Goal: Task Accomplishment & Management: Manage account settings

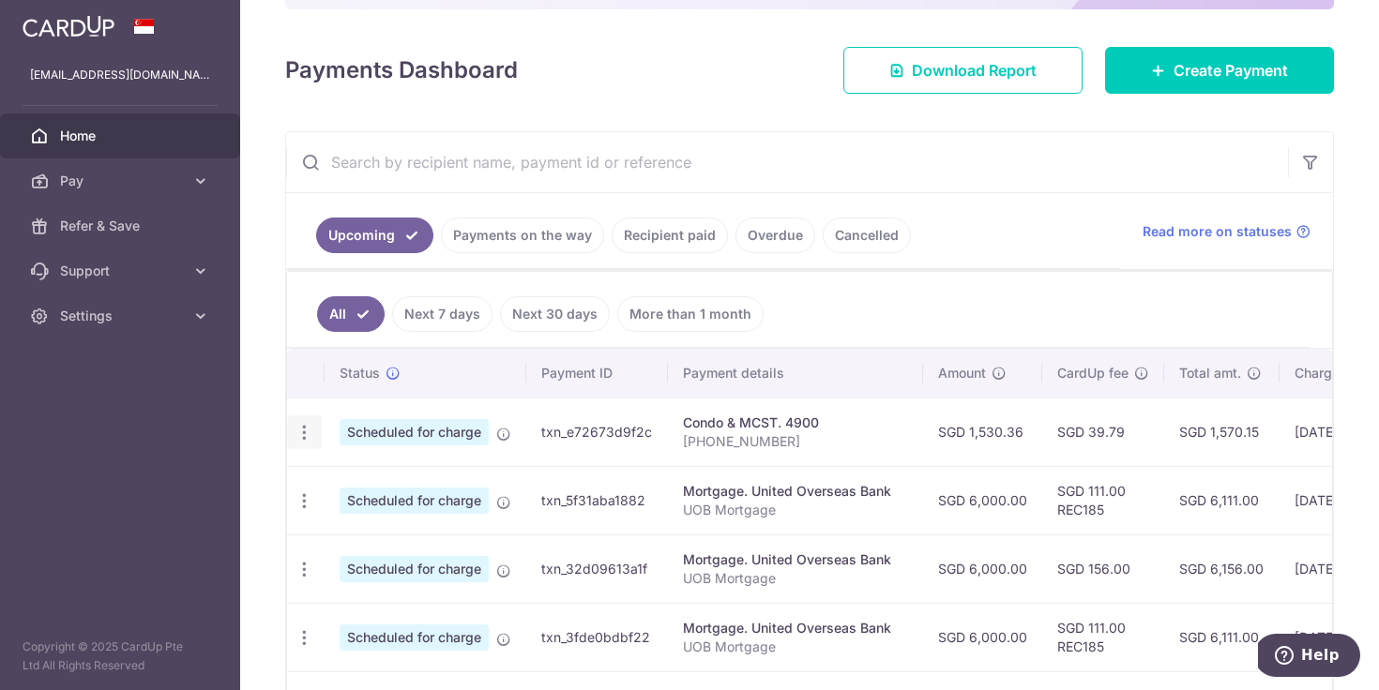
click at [307, 428] on icon "button" at bounding box center [305, 433] width 20 height 20
click at [351, 484] on span "Update payment" at bounding box center [405, 484] width 128 height 23
radio input "true"
type input "1,530.36"
type input "19/08/2025"
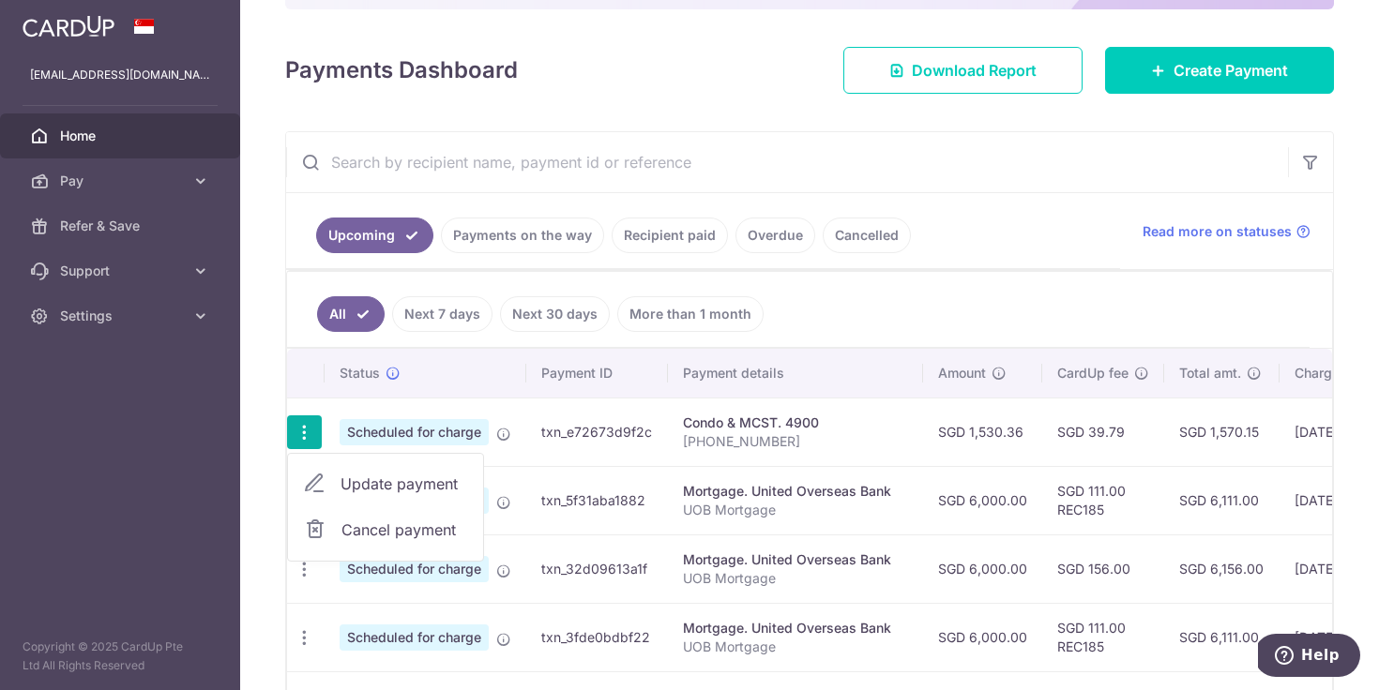
type input "[PHONE_NUMBER]"
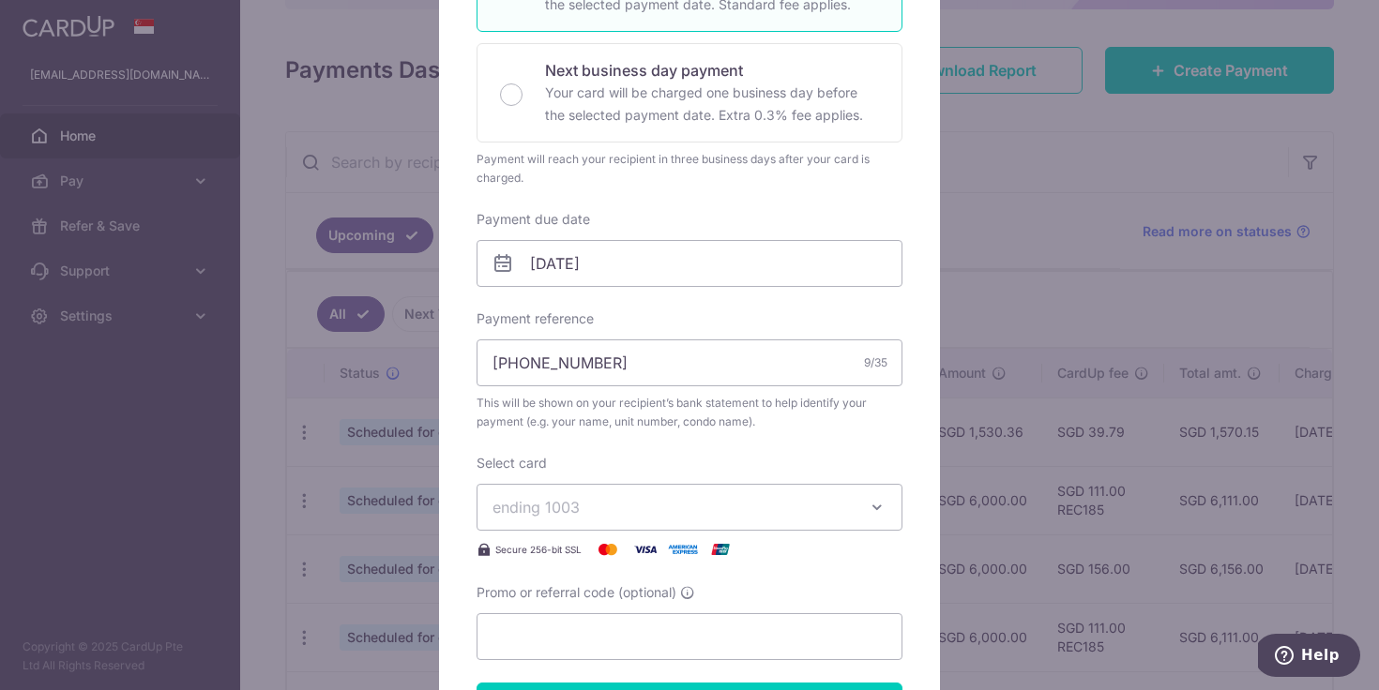
scroll to position [433, 0]
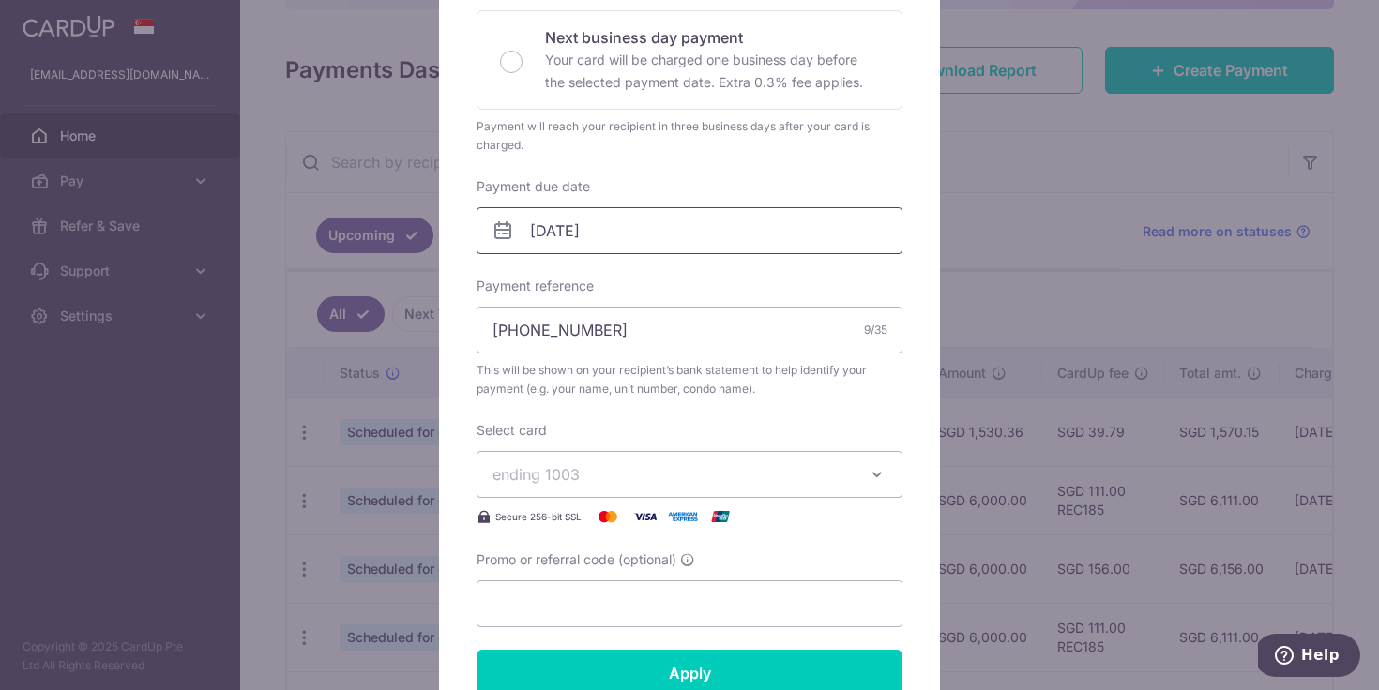
click at [614, 235] on input "19/08/2025" at bounding box center [690, 230] width 426 height 47
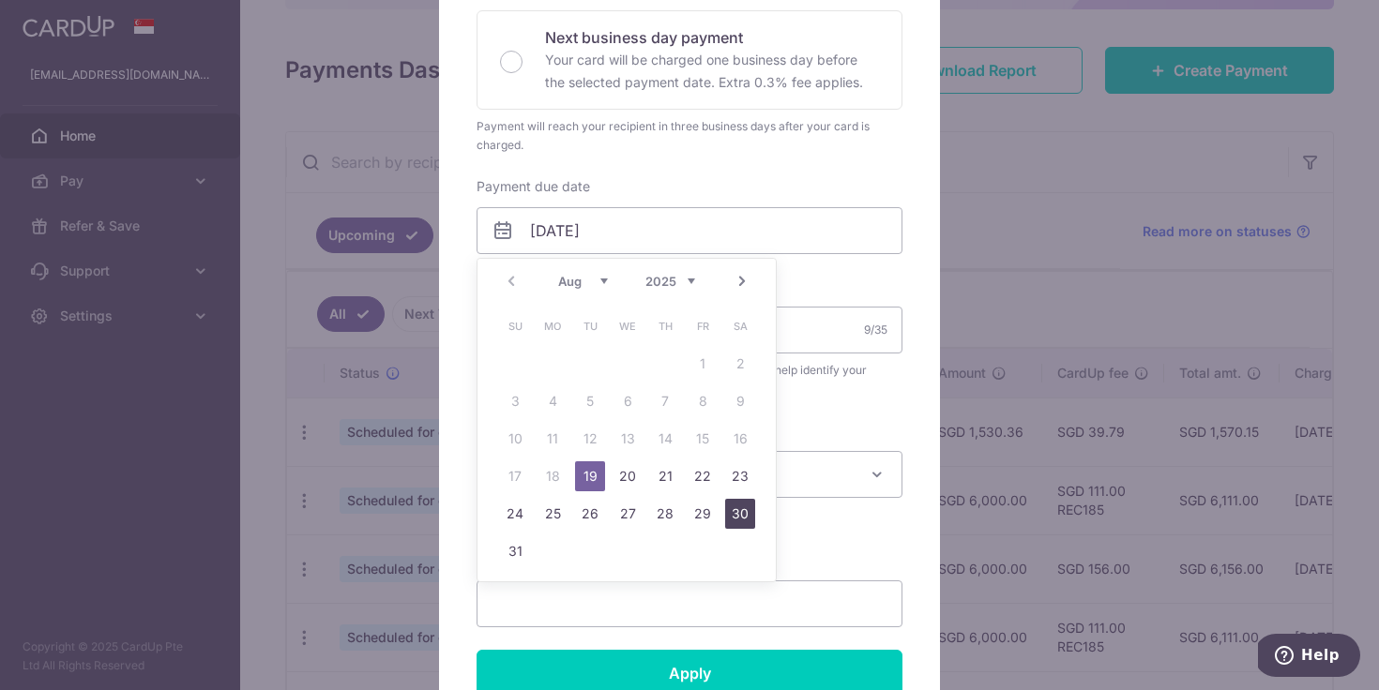
click at [742, 517] on link "30" at bounding box center [740, 514] width 30 height 30
type input "[DATE]"
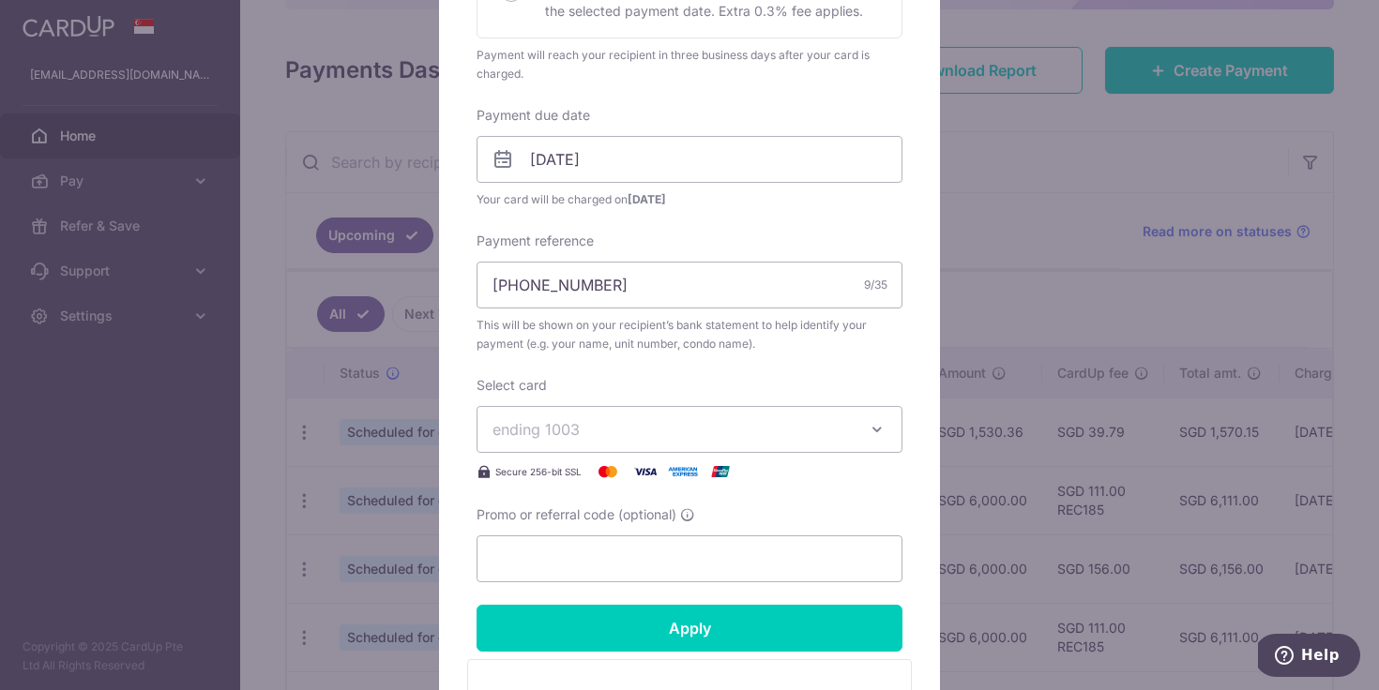
scroll to position [584, 0]
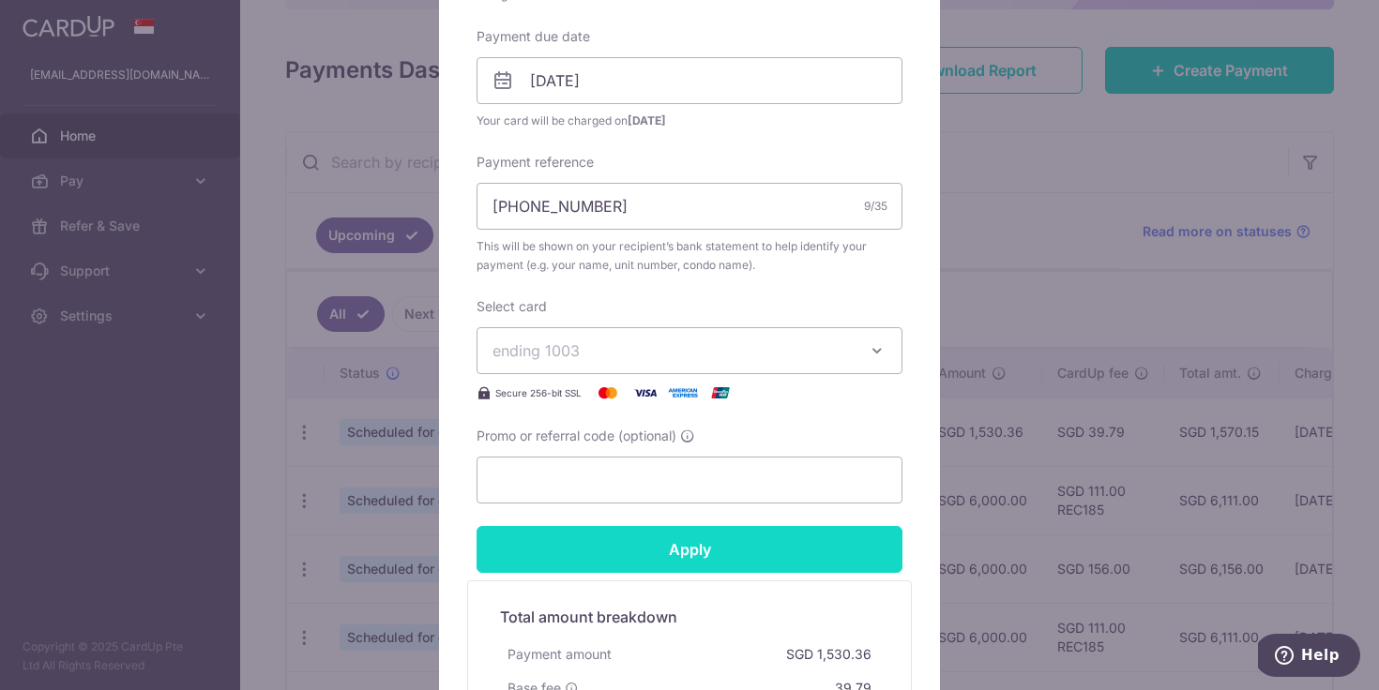
click at [705, 559] on input "Apply" at bounding box center [690, 549] width 426 height 47
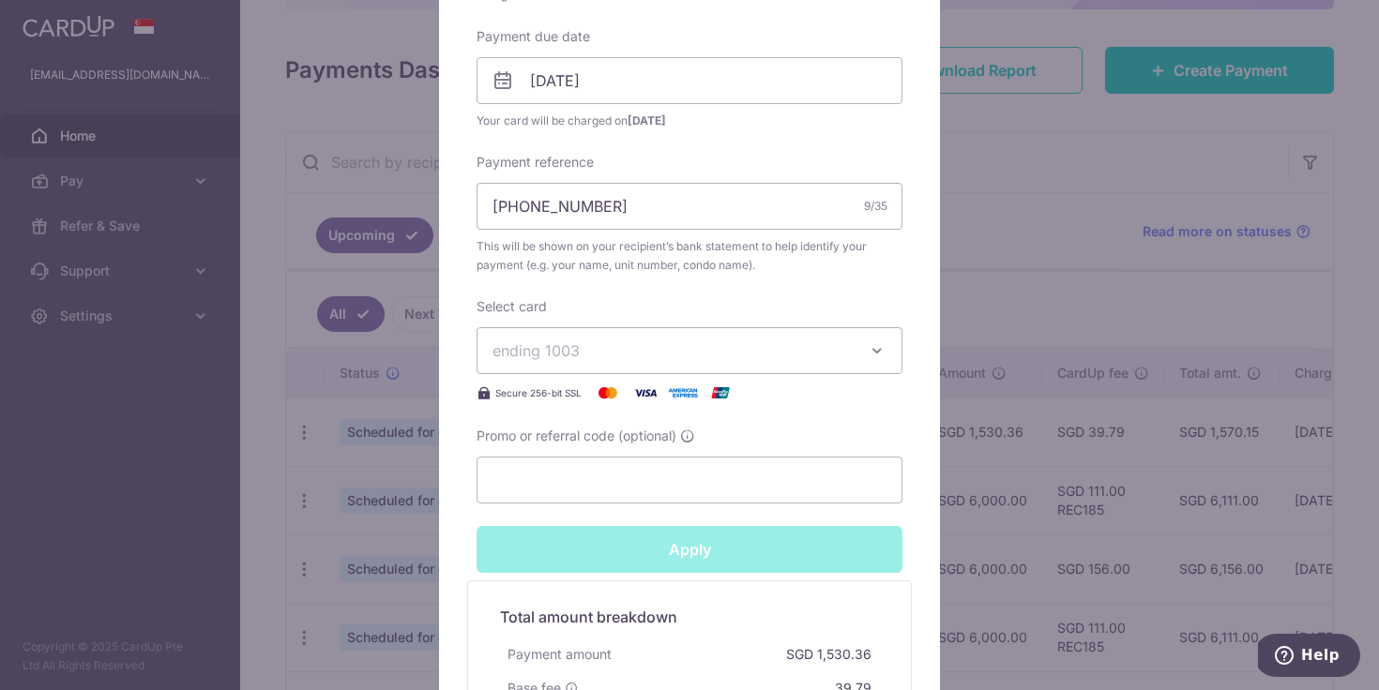
type input "Successfully Applied"
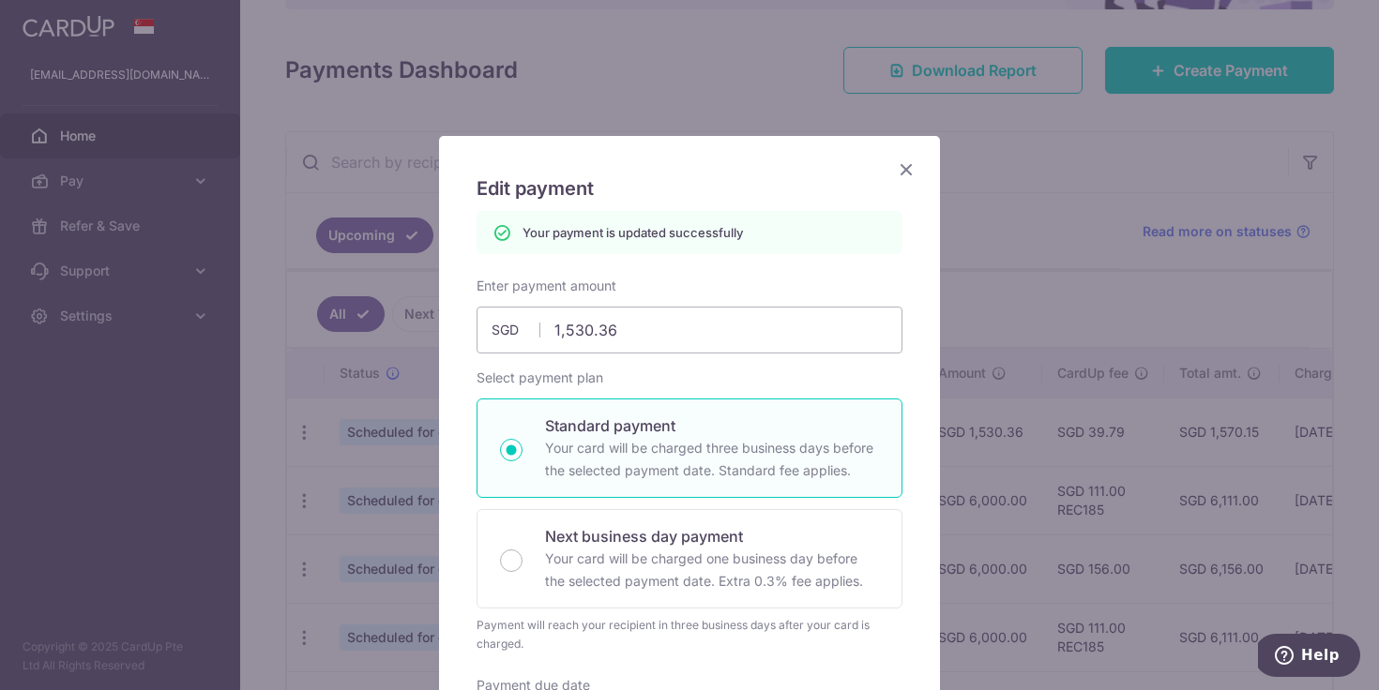
scroll to position [0, 0]
click at [901, 162] on icon "Close" at bounding box center [906, 169] width 23 height 23
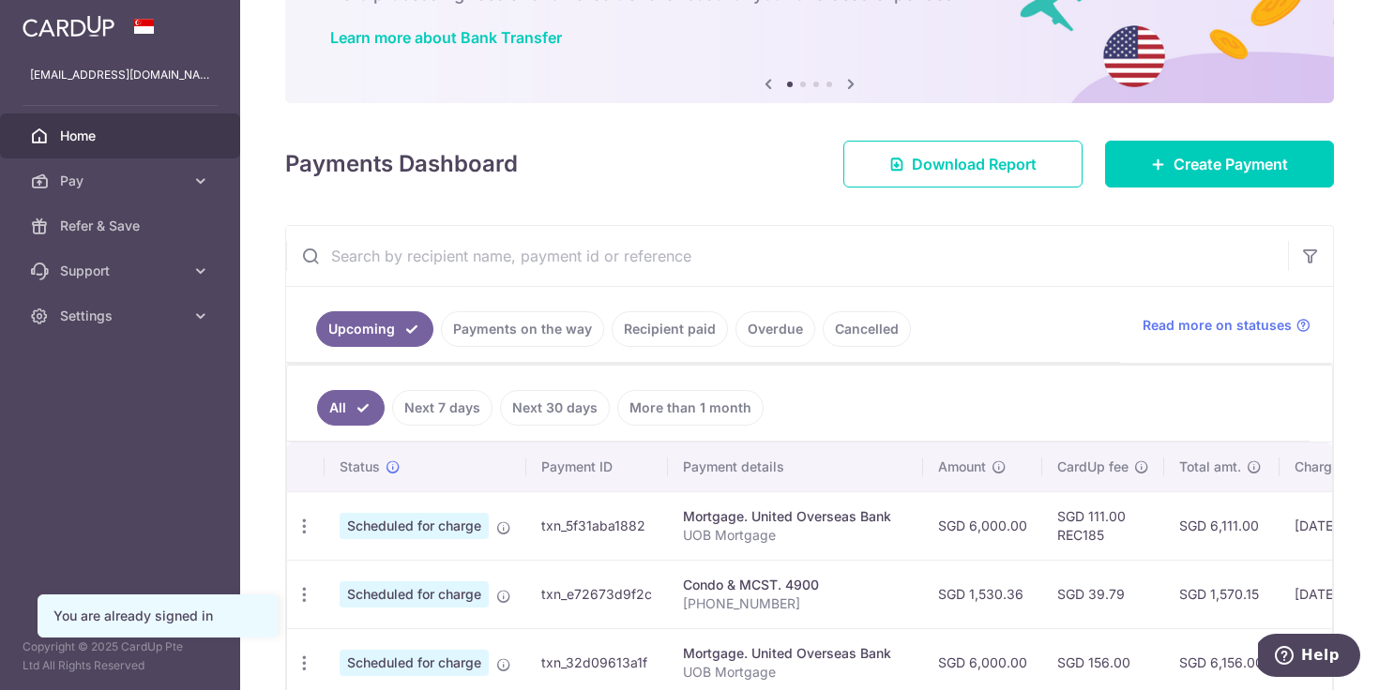
scroll to position [330, 0]
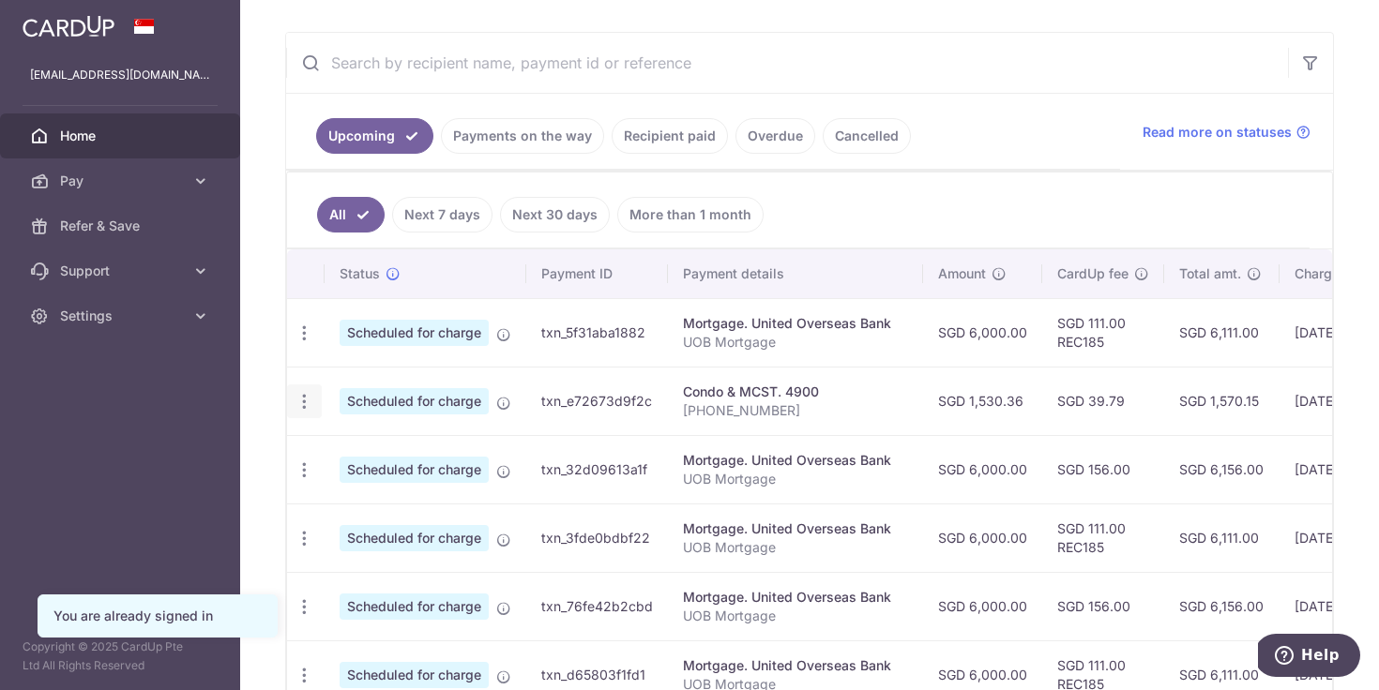
click at [304, 343] on icon "button" at bounding box center [305, 334] width 20 height 20
click at [324, 448] on icon at bounding box center [314, 453] width 23 height 23
radio input "true"
type input "1,530.36"
type input "[DATE]"
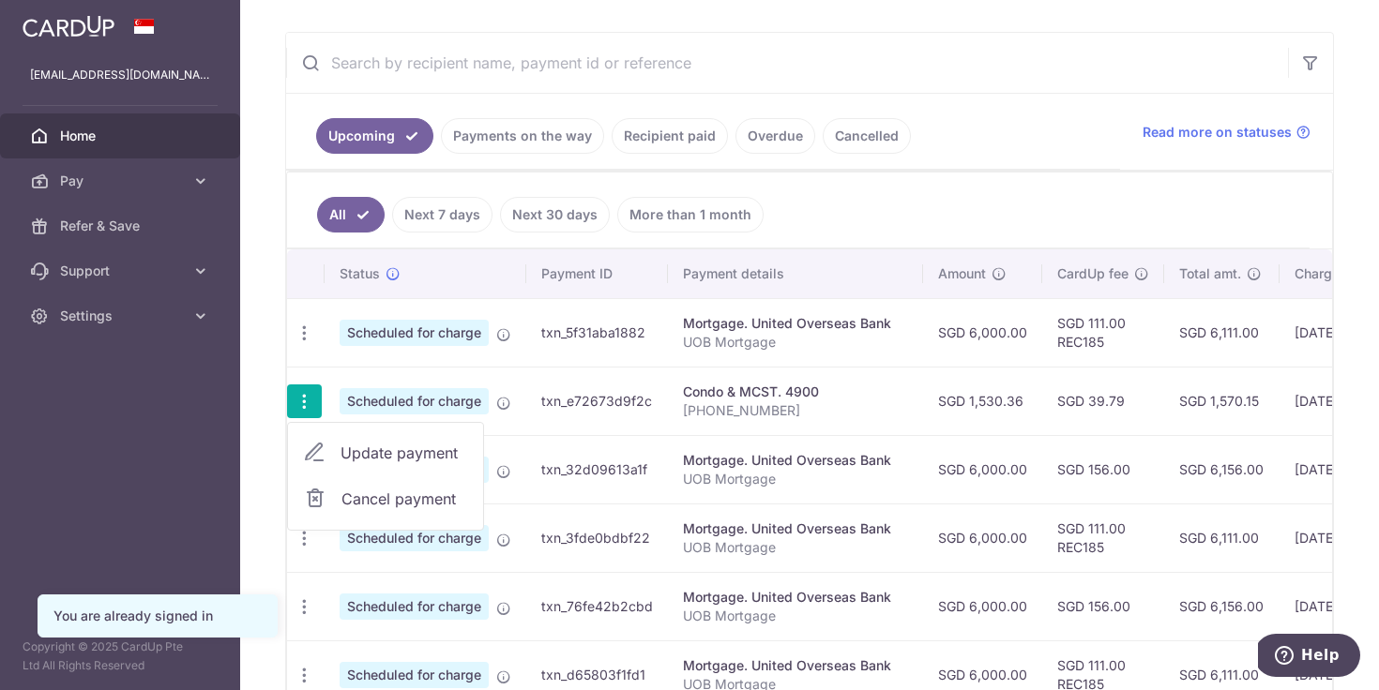
type input "[PHONE_NUMBER]"
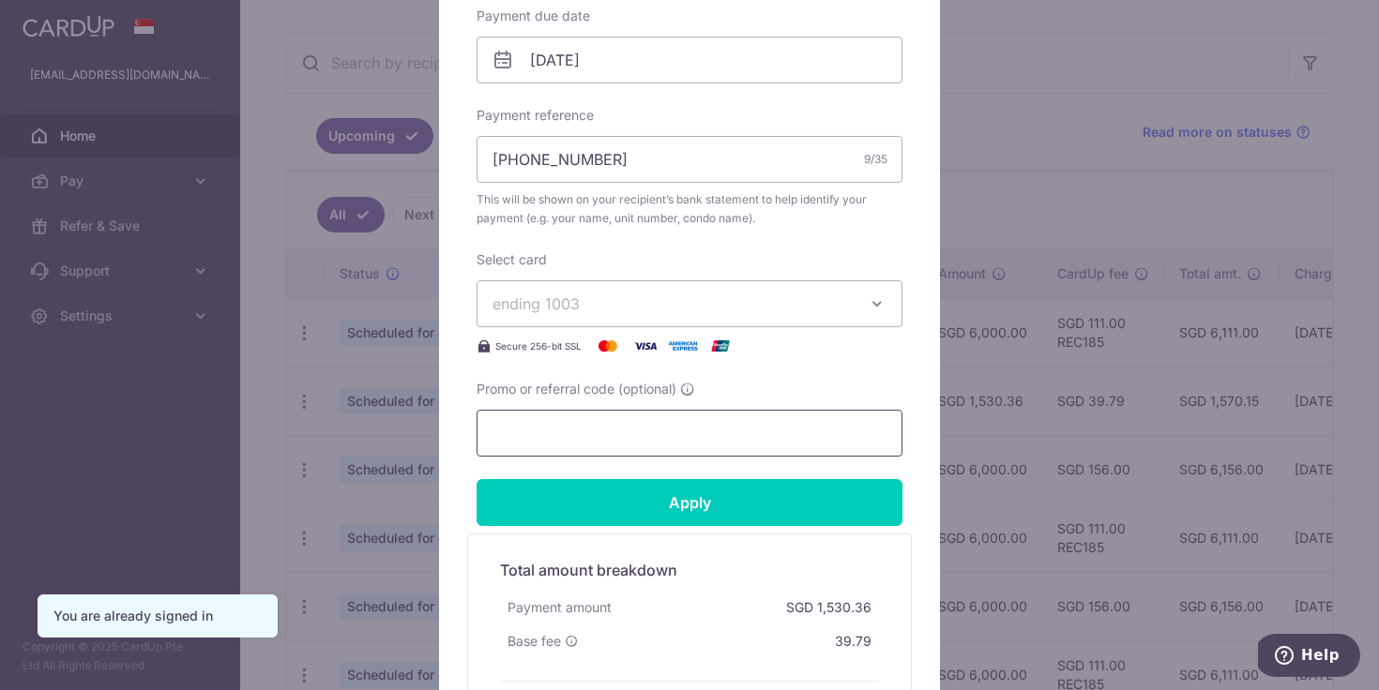
scroll to position [483, 0]
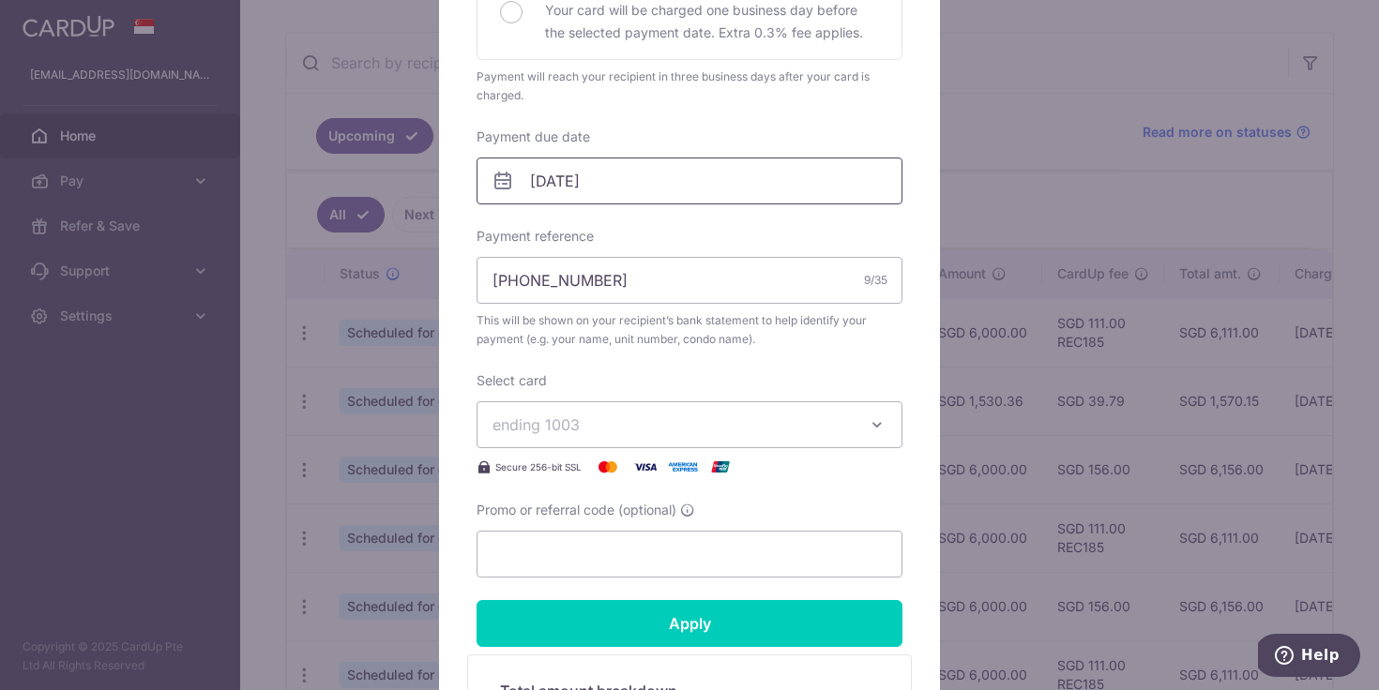
click at [659, 183] on input "[DATE]" at bounding box center [690, 181] width 426 height 47
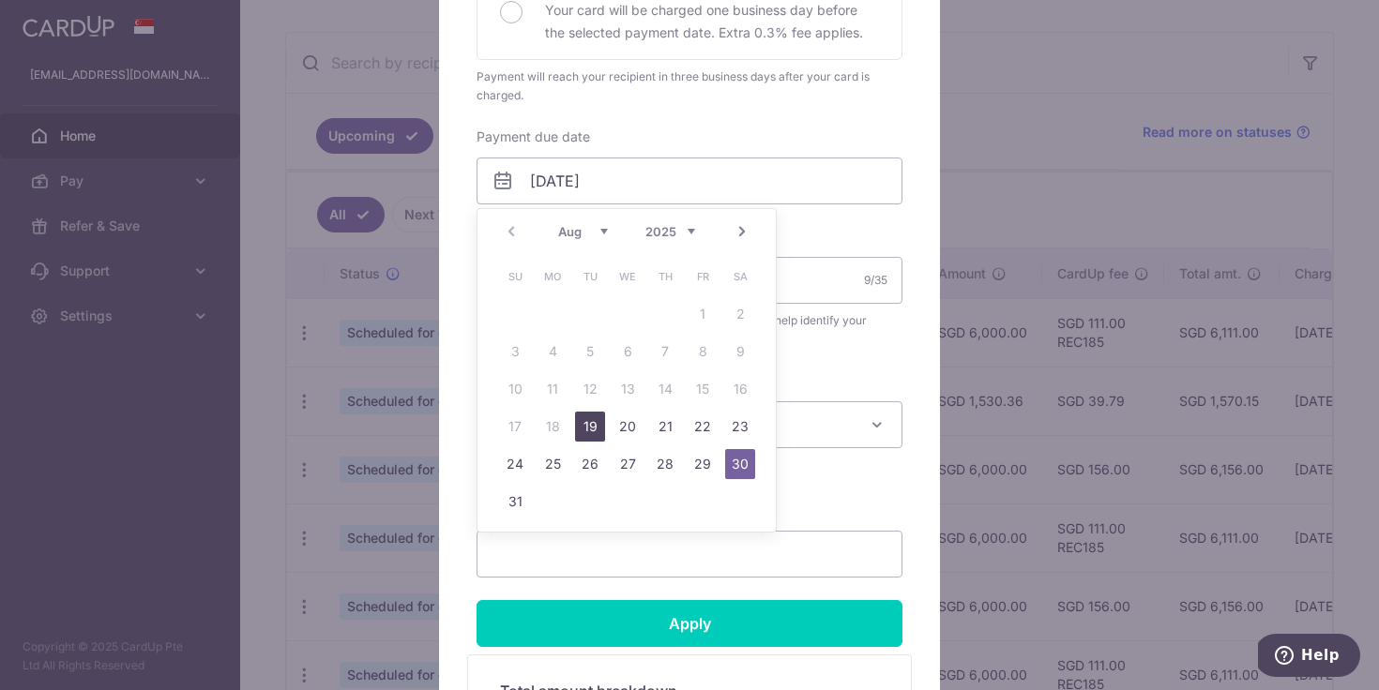
click at [584, 426] on link "19" at bounding box center [590, 427] width 30 height 30
type input "19/08/2025"
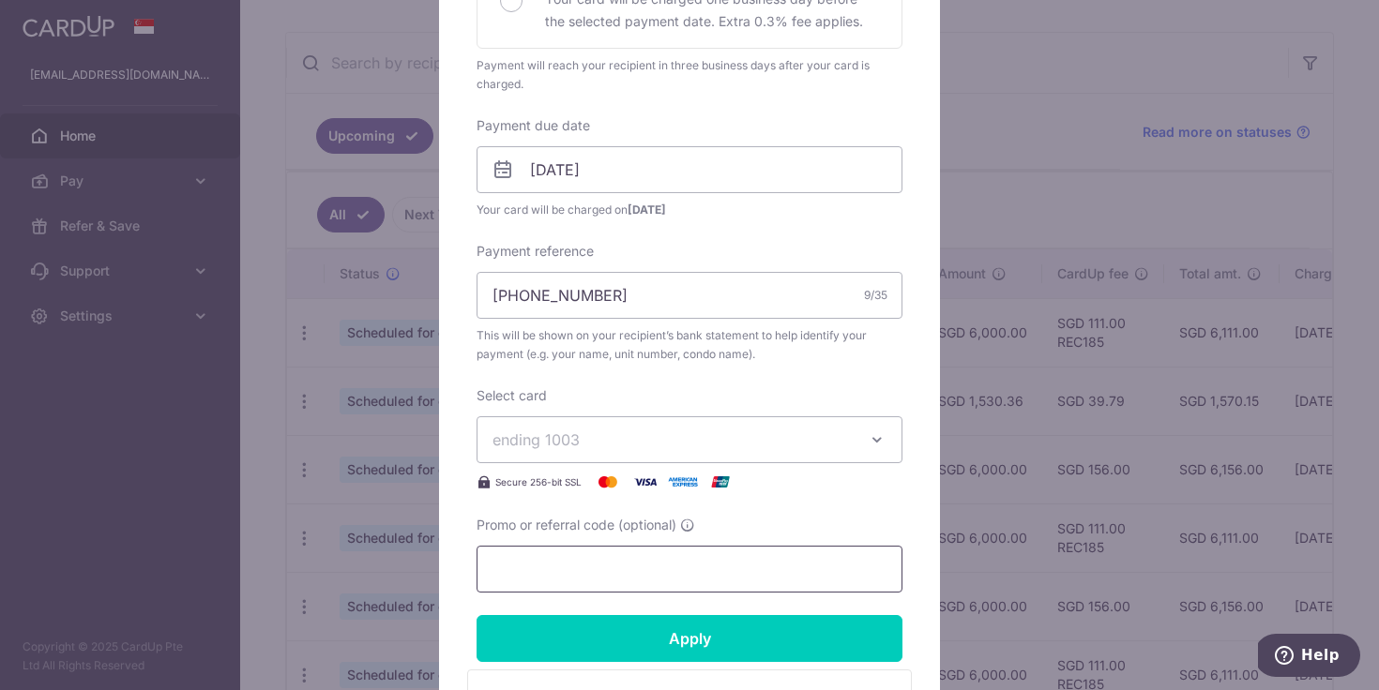
scroll to position [568, 0]
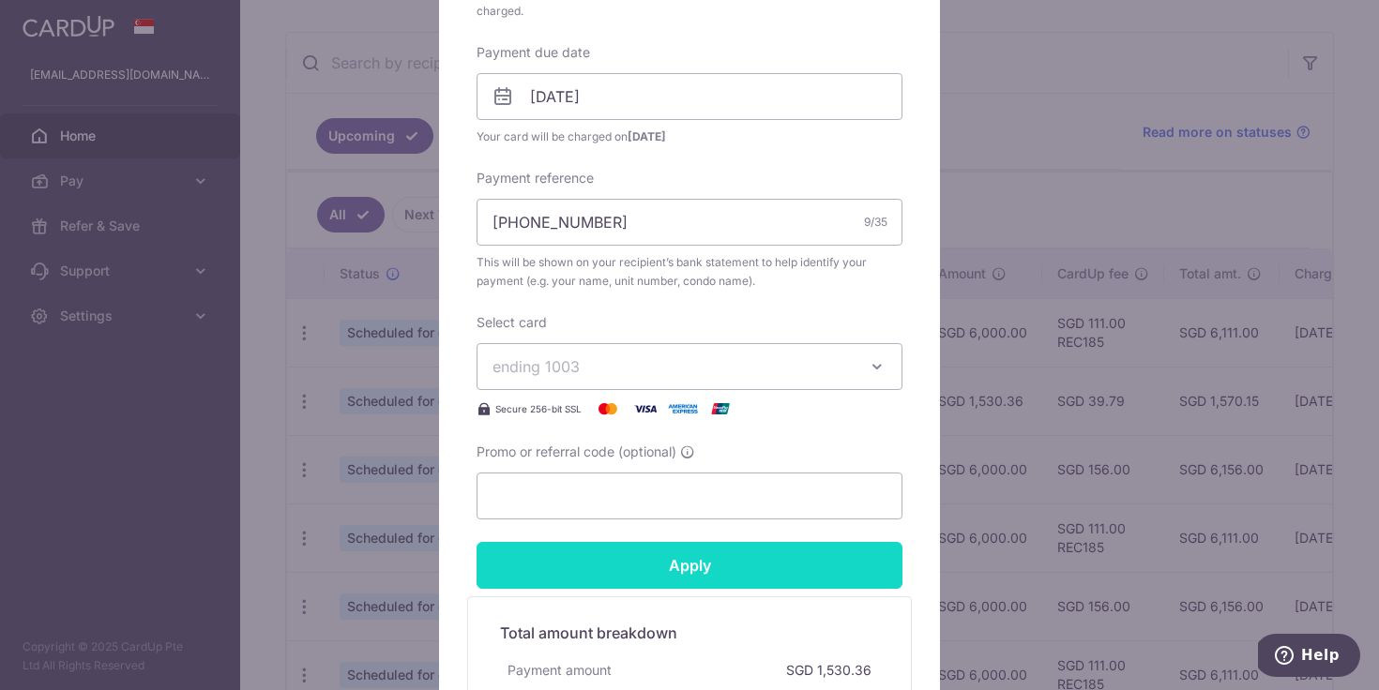
click at [637, 563] on input "Apply" at bounding box center [690, 565] width 426 height 47
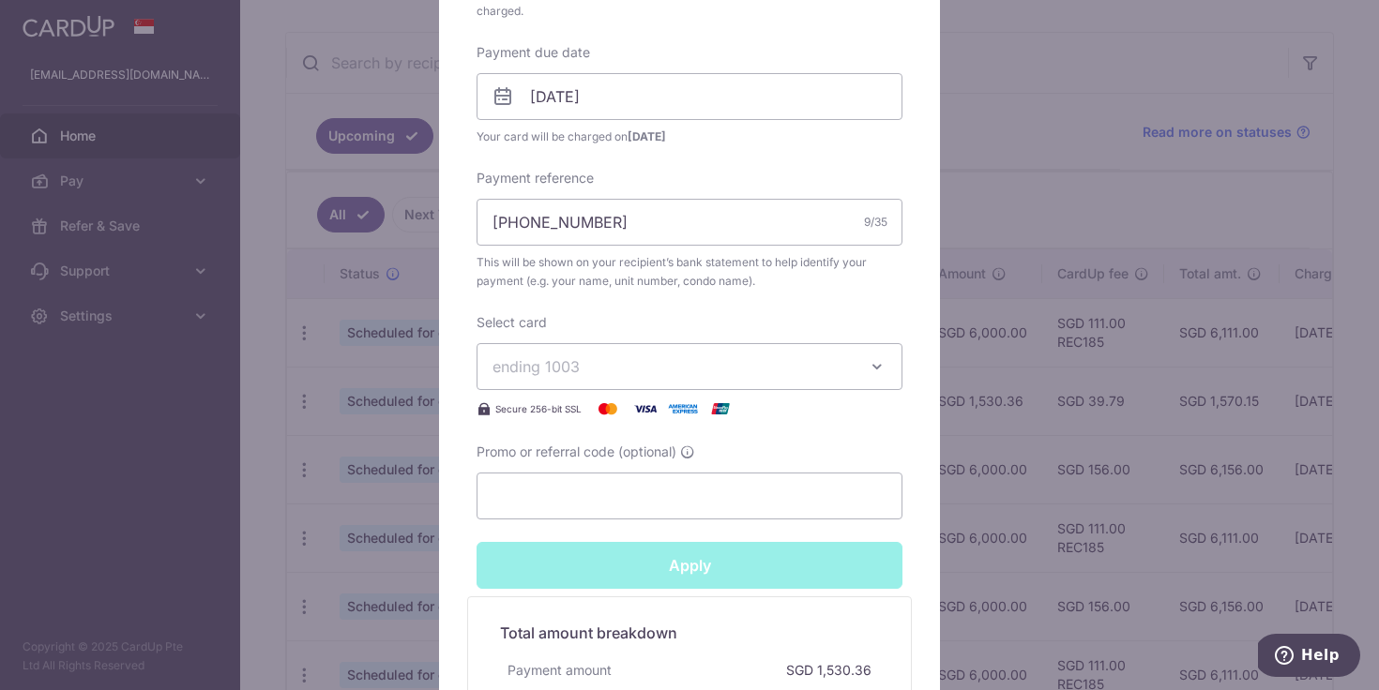
type input "Successfully Applied"
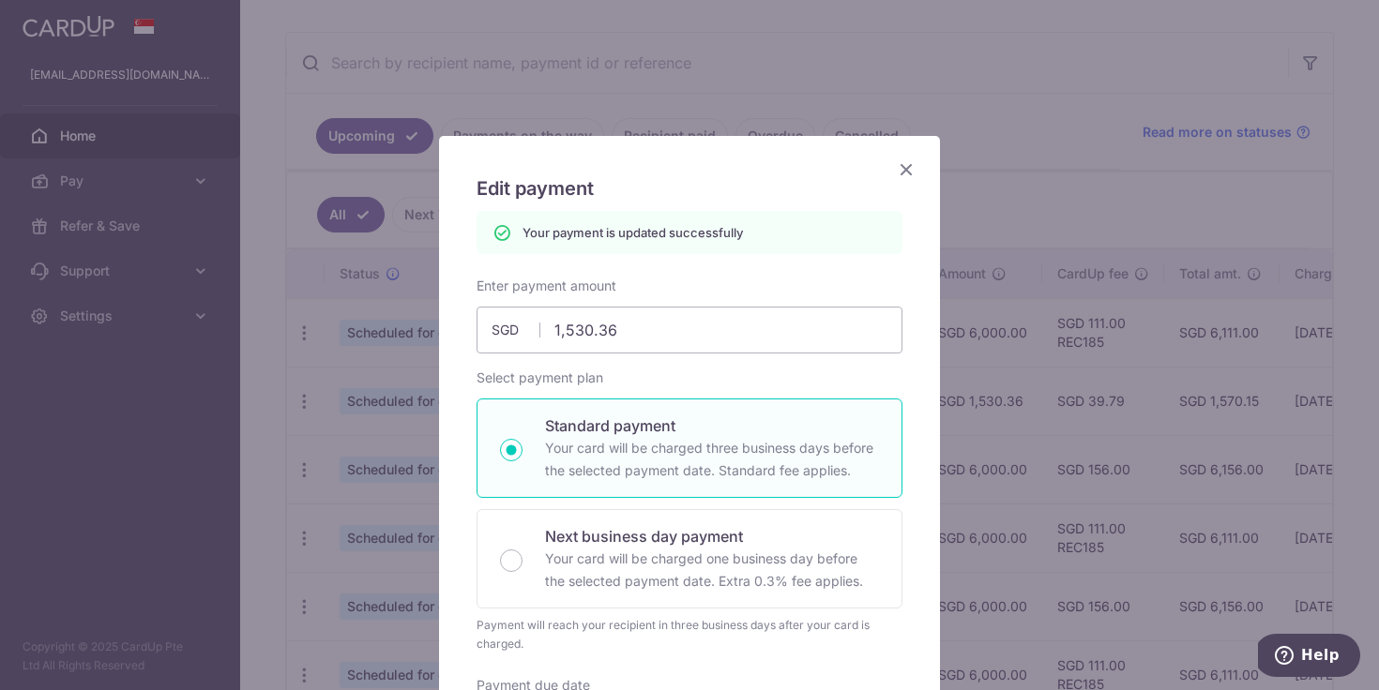
scroll to position [0, 0]
click at [907, 177] on icon "Close" at bounding box center [906, 169] width 23 height 23
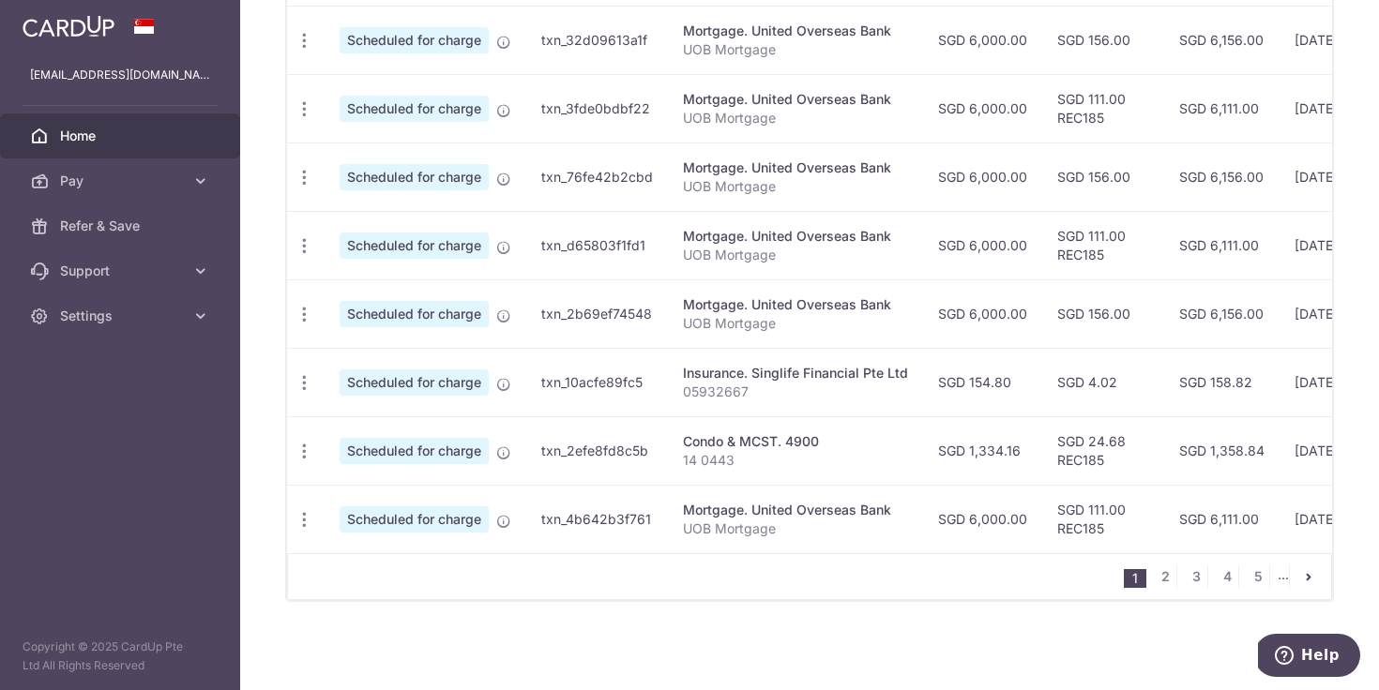
scroll to position [760, 0]
click at [1168, 576] on link "2" at bounding box center [1165, 577] width 23 height 23
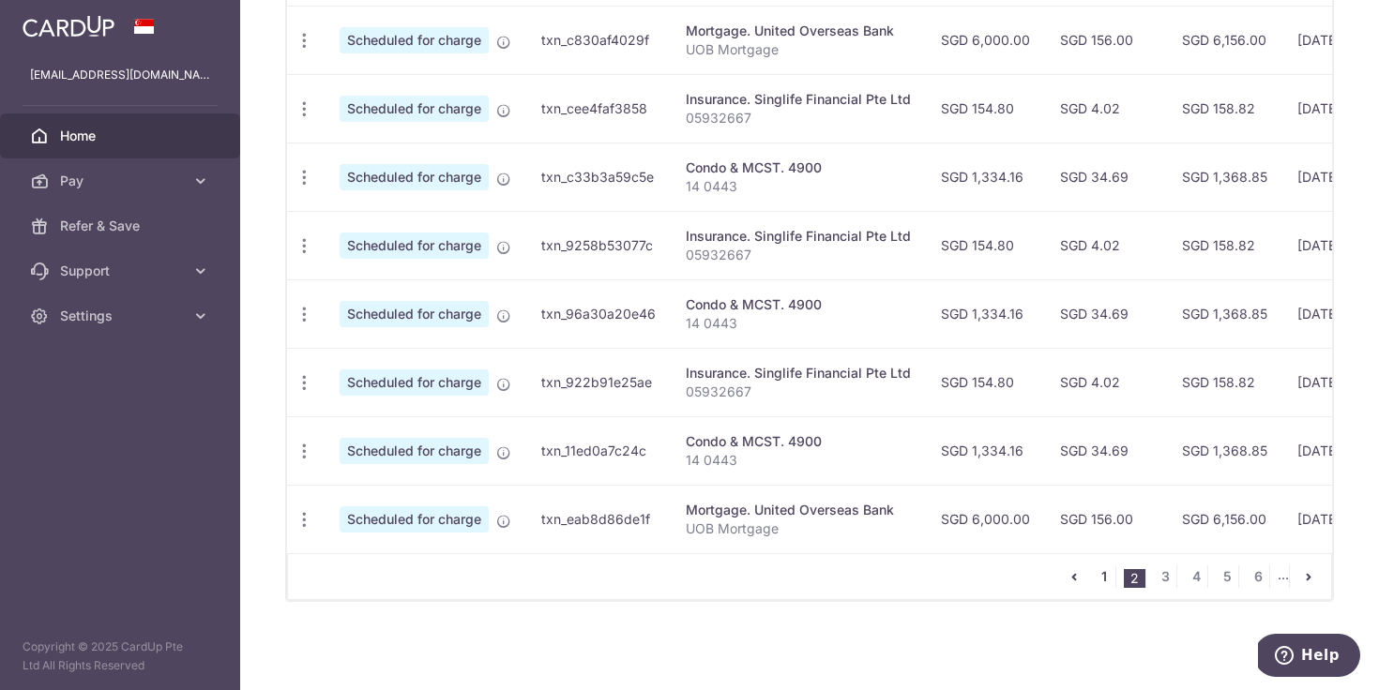
click at [1100, 573] on link "1" at bounding box center [1104, 577] width 23 height 23
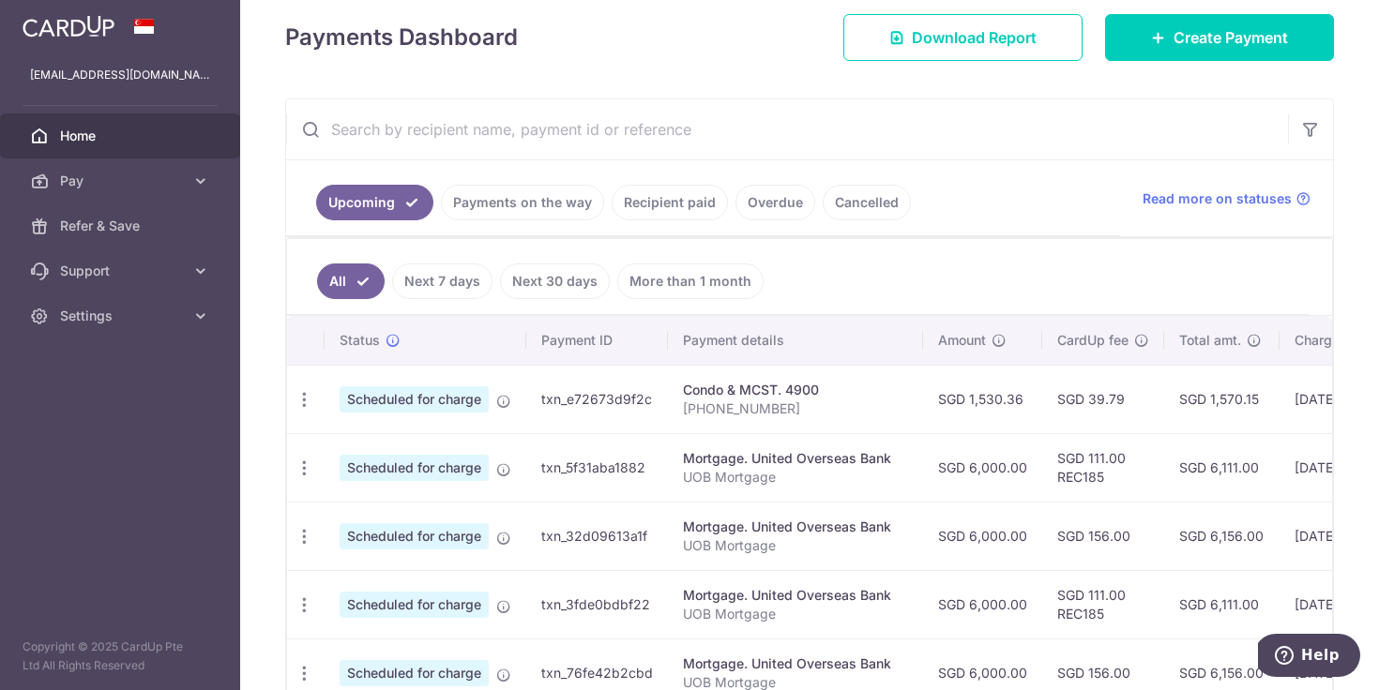
scroll to position [265, 0]
click at [300, 409] on icon "button" at bounding box center [305, 399] width 20 height 20
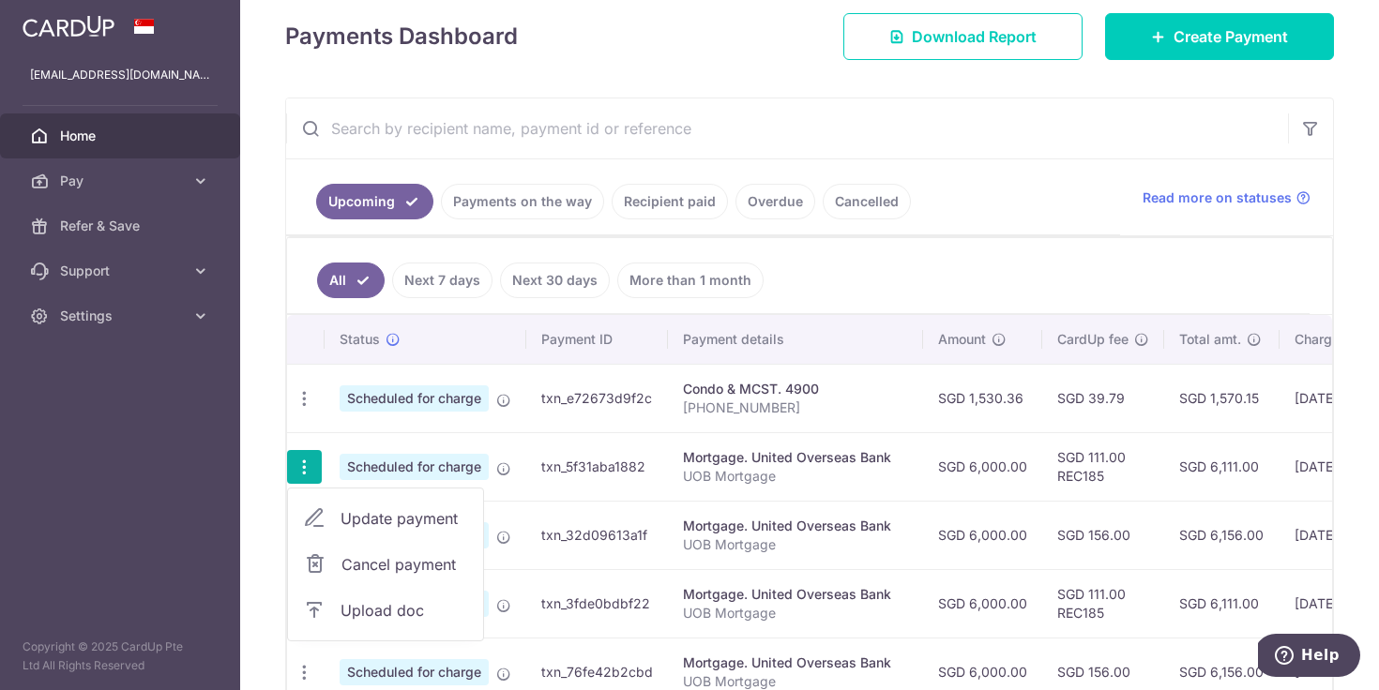
click at [353, 531] on link "Update payment" at bounding box center [385, 518] width 195 height 45
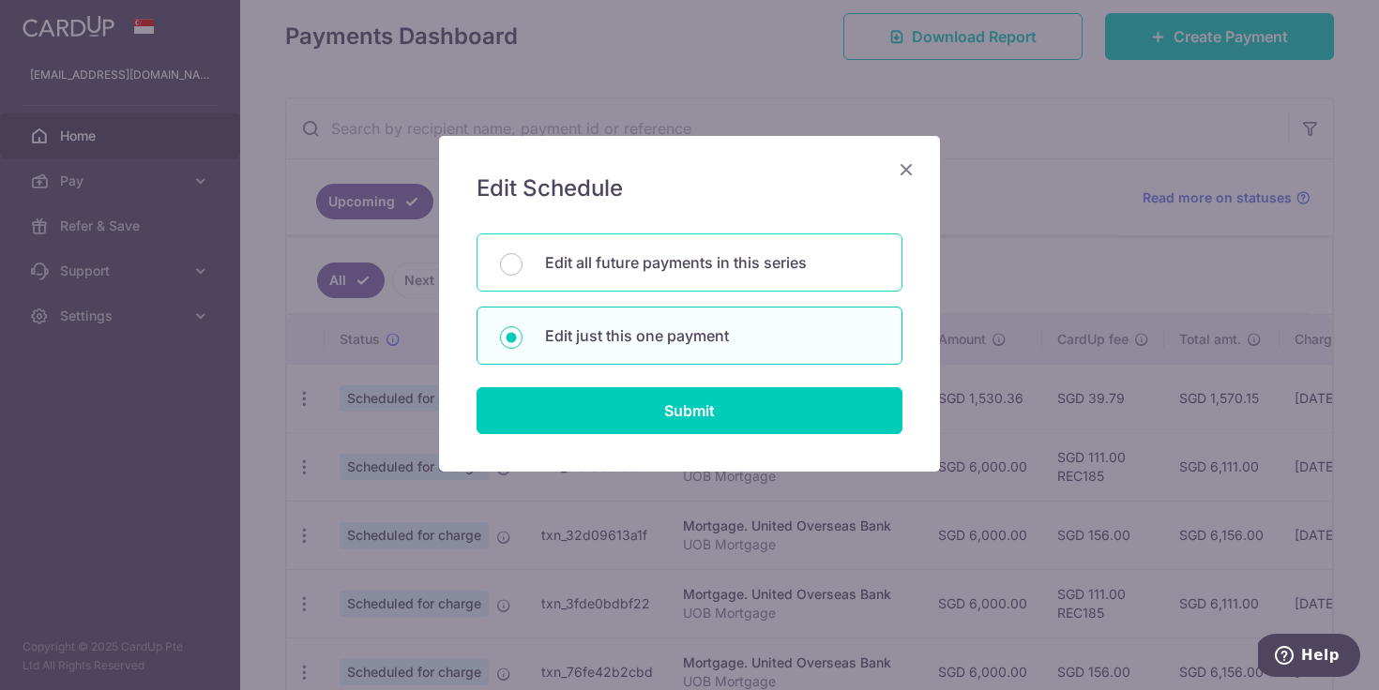
click at [711, 270] on p "Edit all future payments in this series" at bounding box center [712, 262] width 334 height 23
click at [523, 270] on input "Edit all future payments in this series" at bounding box center [511, 264] width 23 height 23
radio input "true"
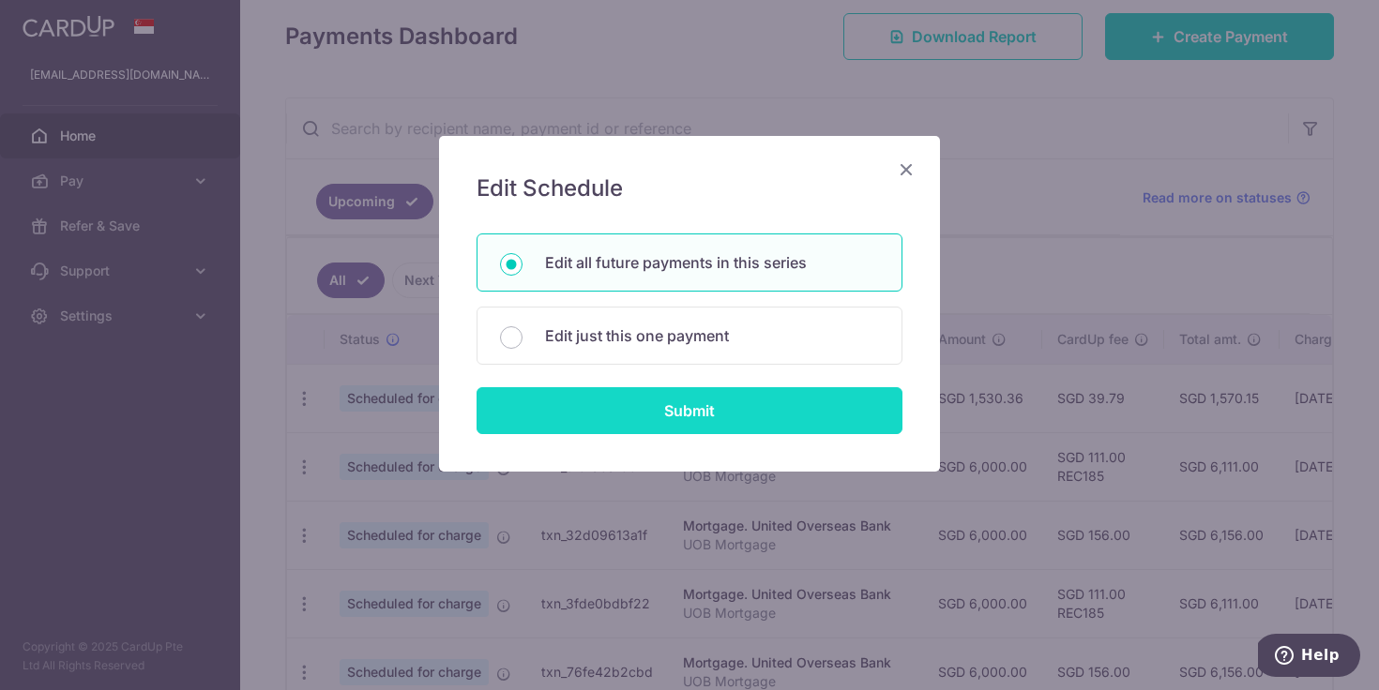
click at [680, 413] on input "Submit" at bounding box center [690, 410] width 426 height 47
radio input "true"
type input "6,000.00"
type input "UOB Mortgage"
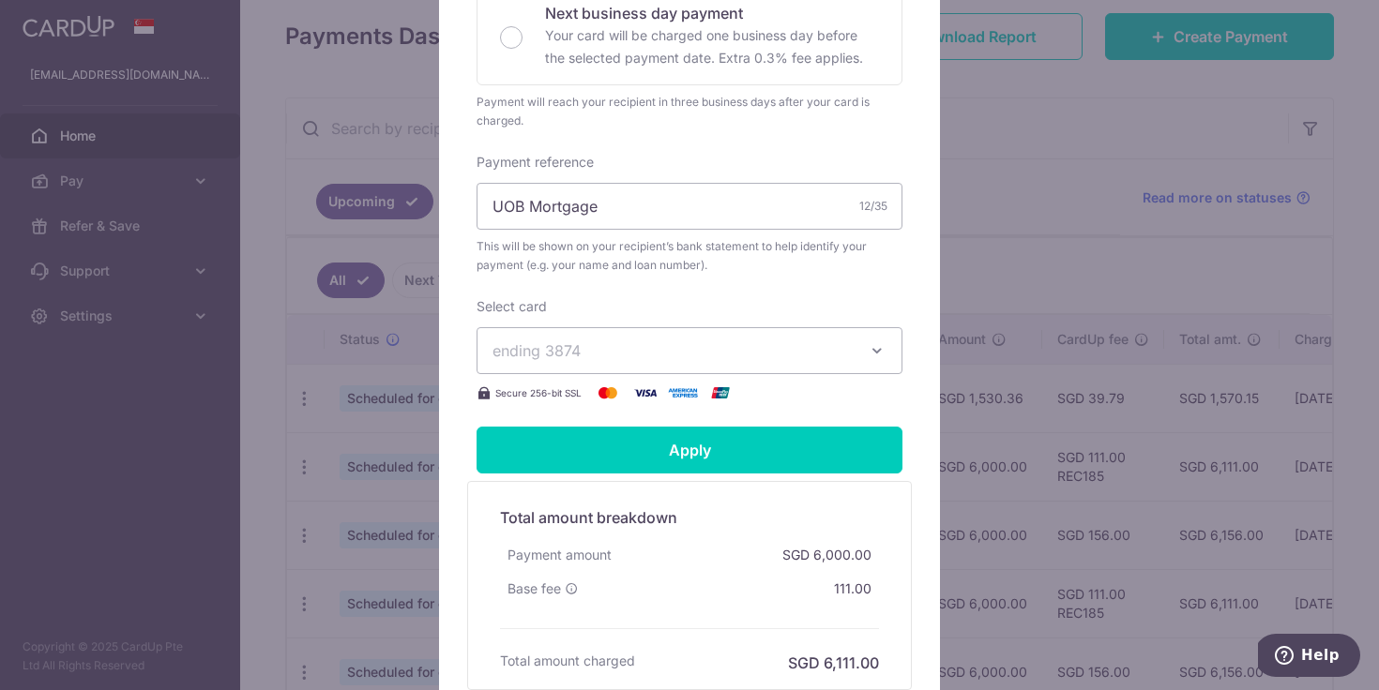
scroll to position [558, 0]
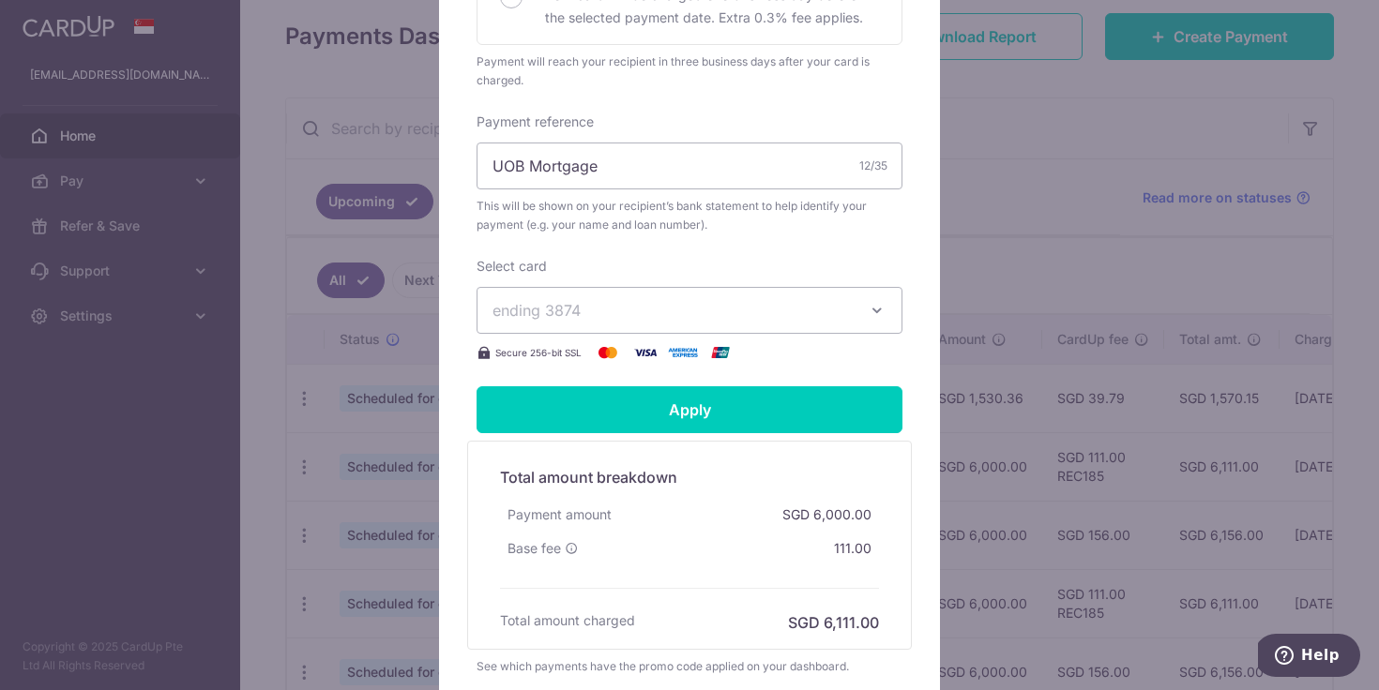
click at [707, 295] on button "ending 3874" at bounding box center [690, 310] width 426 height 47
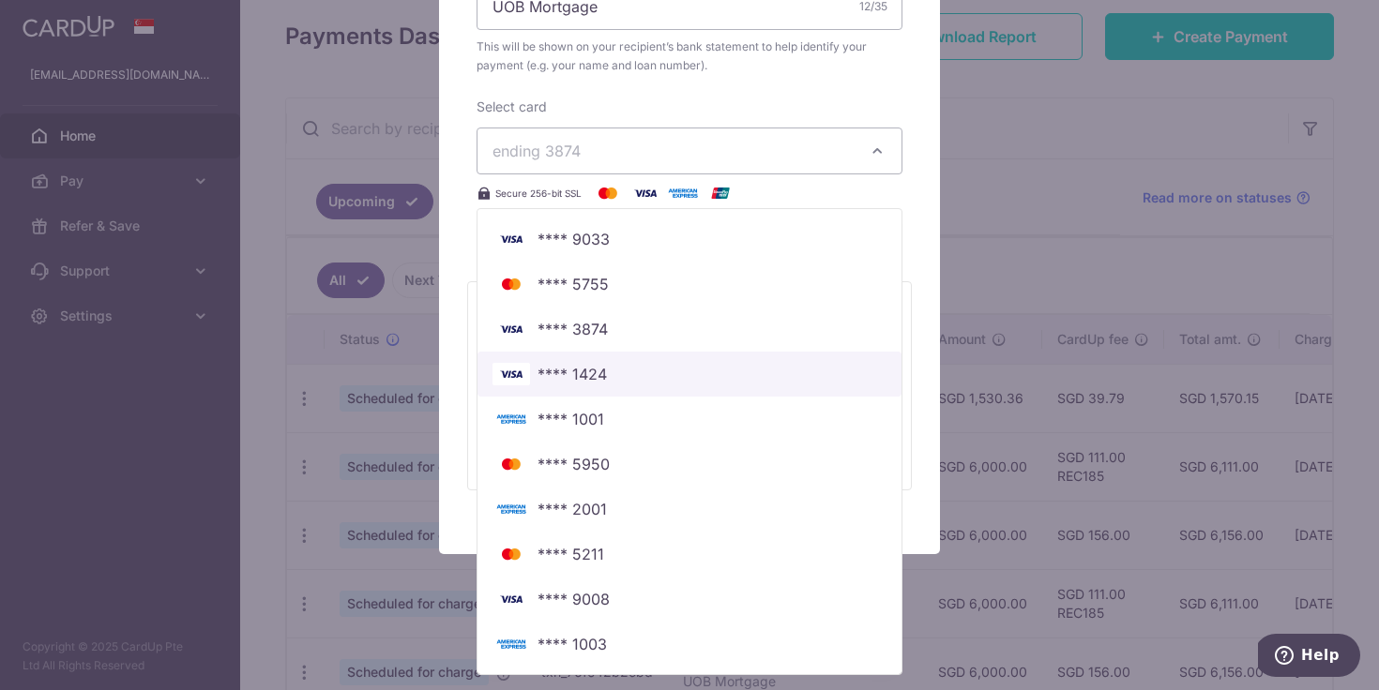
scroll to position [718, 0]
click at [1027, 145] on div "Edit payment By clicking apply, you will make changes to all 52 payments to Uni…" at bounding box center [689, 345] width 1379 height 690
